Goal: Check status: Check status

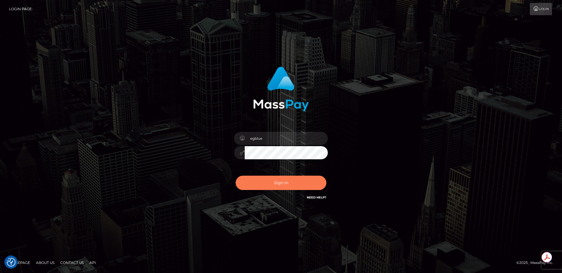
click at [297, 176] on button "Sign in" at bounding box center [281, 183] width 91 height 14
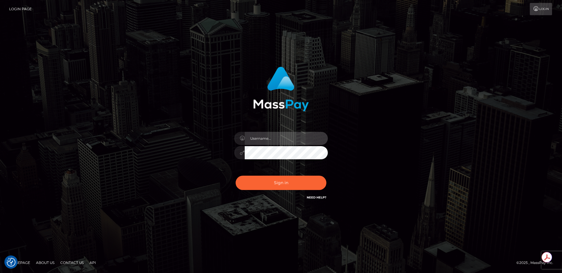
type input "egblue"
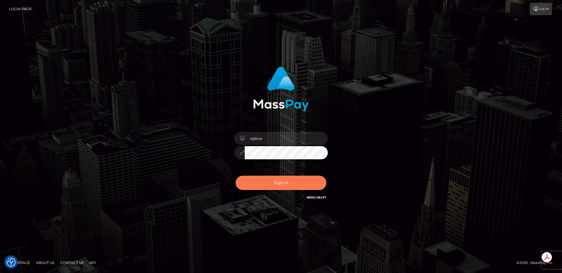
click at [297, 176] on button "Sign in" at bounding box center [281, 183] width 91 height 14
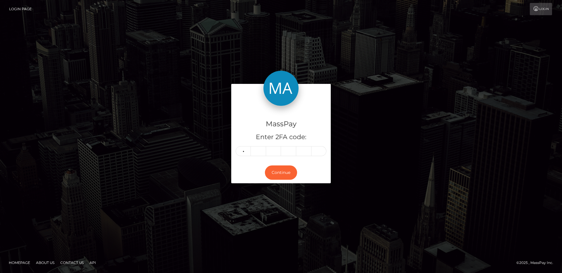
type input "6"
type input "7"
type input "9"
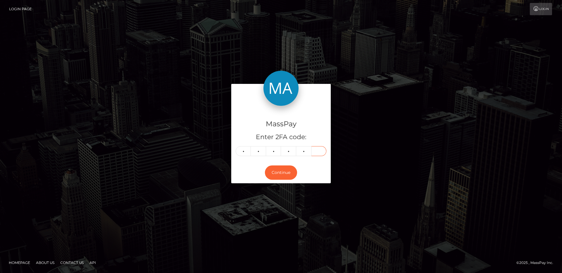
type input "8"
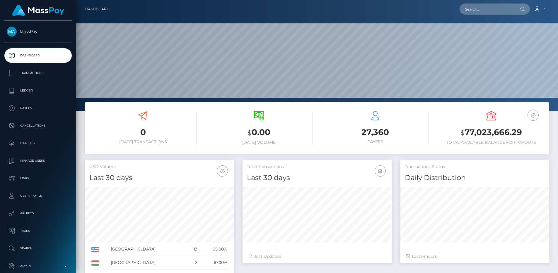
scroll to position [104, 149]
click at [480, 9] on input "text" at bounding box center [486, 9] width 55 height 11
paste input "bc8f0724-7ca1-11f0-8023-0266f44cc279"
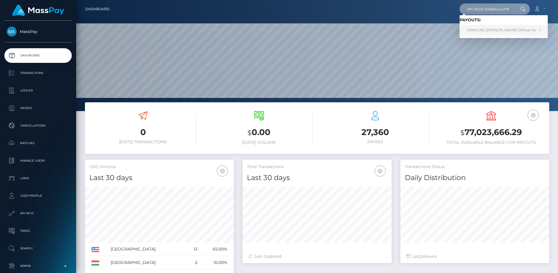
type input "bc8f0724-7ca1-11f0-8023-0266f44cc279"
click at [484, 30] on link "GRAYLING [PERSON_NAME] (Whop Inc - )" at bounding box center [503, 30] width 88 height 11
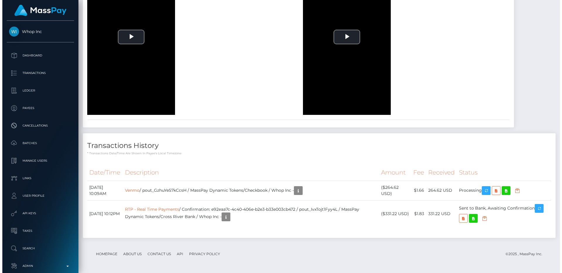
scroll to position [1045, 0]
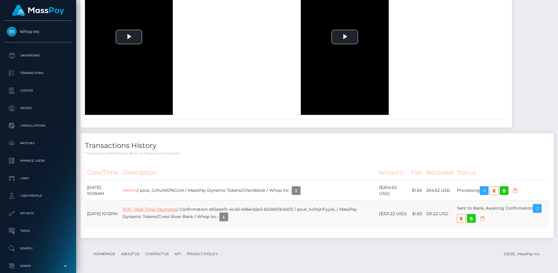
click at [177, 208] on link "RTP - Real Time Payments" at bounding box center [150, 209] width 54 height 5
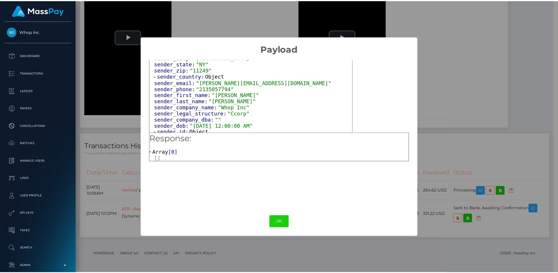
scroll to position [60, 0]
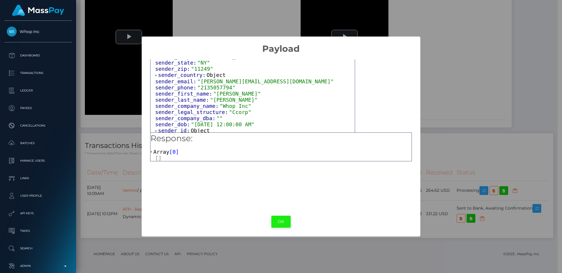
drag, startPoint x: 274, startPoint y: 213, endPoint x: 276, endPoint y: 217, distance: 3.8
click at [274, 214] on div "OK No Cancel" at bounding box center [281, 222] width 278 height 18
click at [276, 219] on button "OK" at bounding box center [280, 222] width 19 height 12
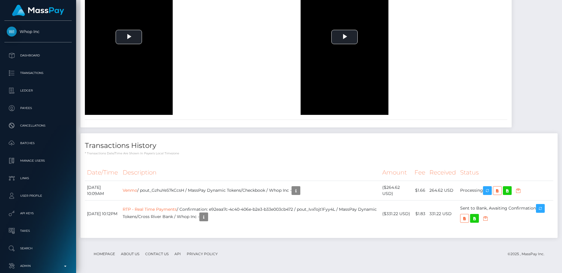
scroll to position [292725, 292646]
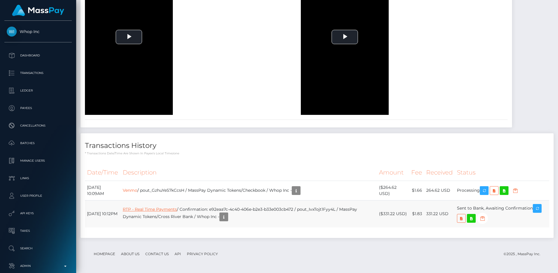
click at [163, 209] on link "RTP - Real Time Payments" at bounding box center [150, 209] width 54 height 5
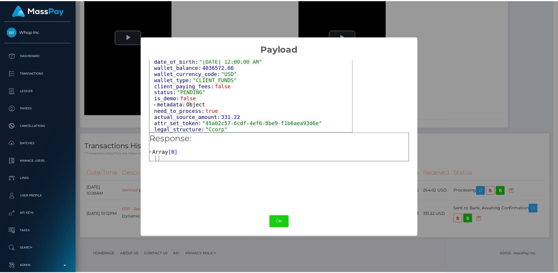
scroll to position [349, 0]
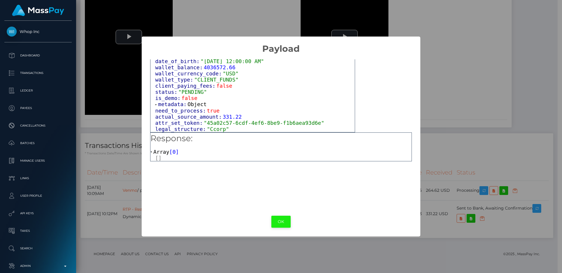
click at [282, 218] on button "OK" at bounding box center [280, 222] width 19 height 12
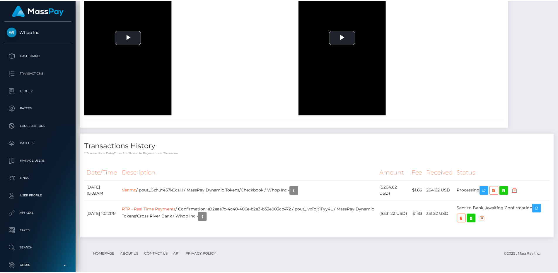
scroll to position [292725, 292646]
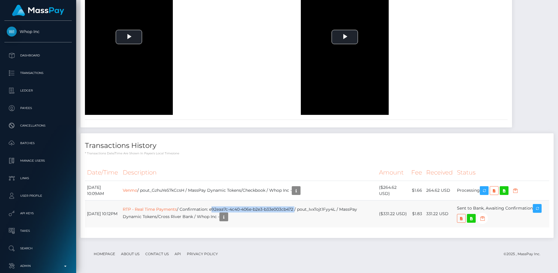
drag, startPoint x: 223, startPoint y: 209, endPoint x: 308, endPoint y: 212, distance: 85.2
click at [308, 212] on td "RTP - Real Time Payments / Confirmation: e92eaa7c-4c40-406e-b2e3-b33e003cb472 /…" at bounding box center [249, 214] width 256 height 27
copy td "e92eaa7c-4c40-406e-b2e3-b33e003cb472"
